Goal: Check status: Check status

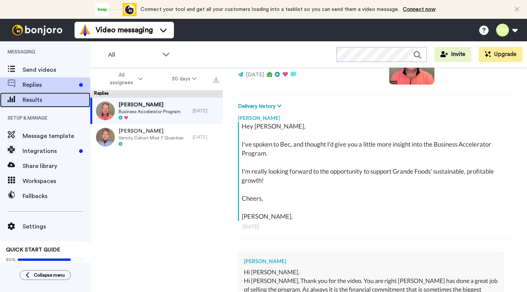
click at [56, 96] on span "Results" at bounding box center [57, 100] width 68 height 9
